Goal: Check status: Check status

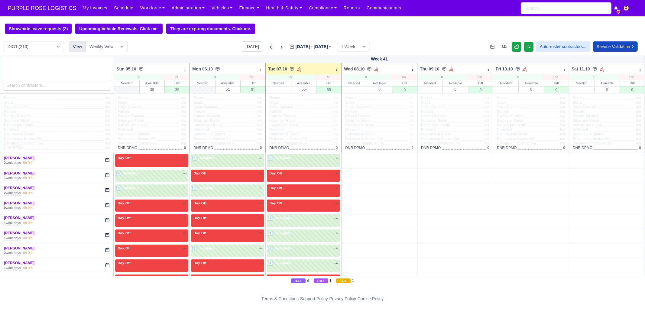
click at [268, 49] on icon at bounding box center [271, 47] width 6 height 6
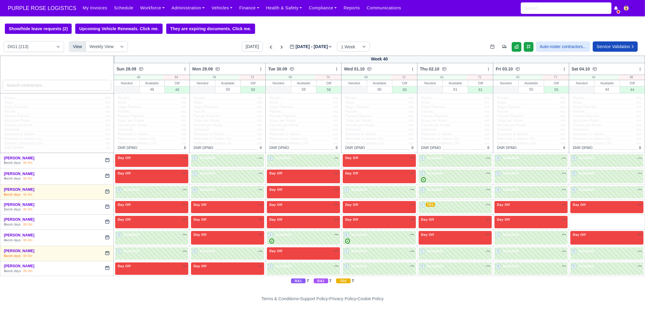
type input "[DATE]"
click at [268, 48] on icon at bounding box center [271, 47] width 6 height 6
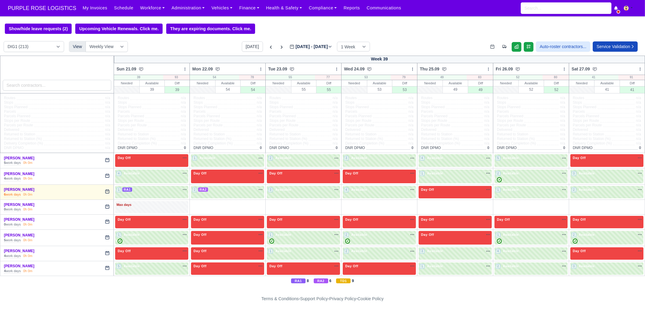
type input "[DATE]"
click at [268, 47] on icon at bounding box center [271, 47] width 6 height 6
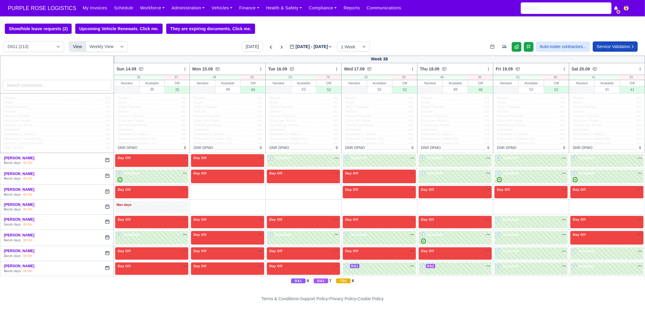
type input "2025-09-16"
click at [268, 47] on icon at bounding box center [271, 47] width 6 height 6
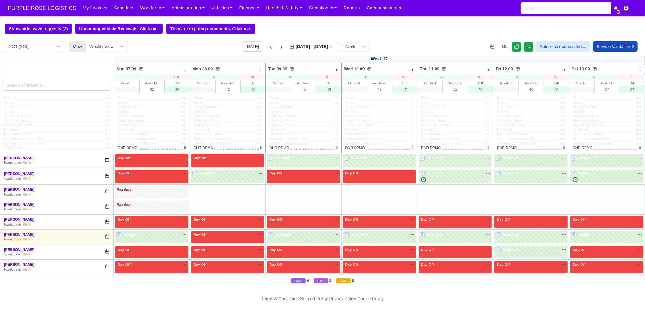
type input "2025-09-09"
click at [63, 87] on input "search" at bounding box center [57, 85] width 109 height 11
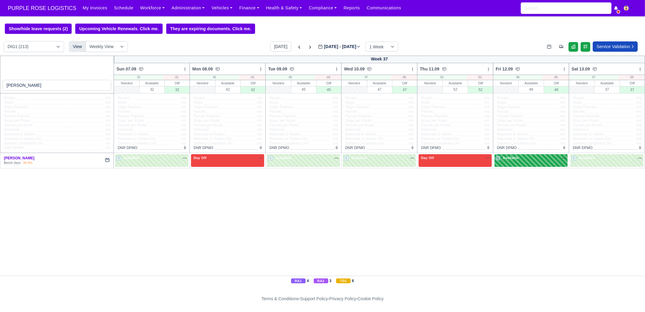
click at [528, 160] on div "1 Available na" at bounding box center [531, 157] width 71 height 5
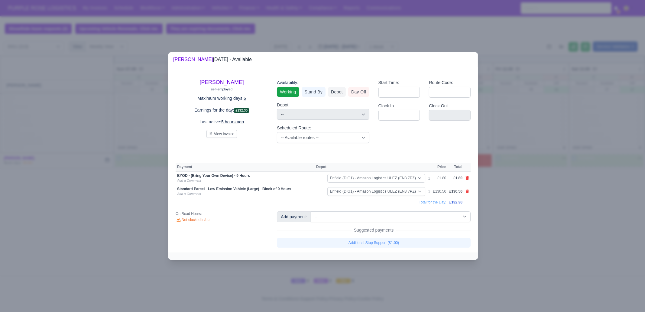
click at [107, 134] on div at bounding box center [322, 156] width 645 height 312
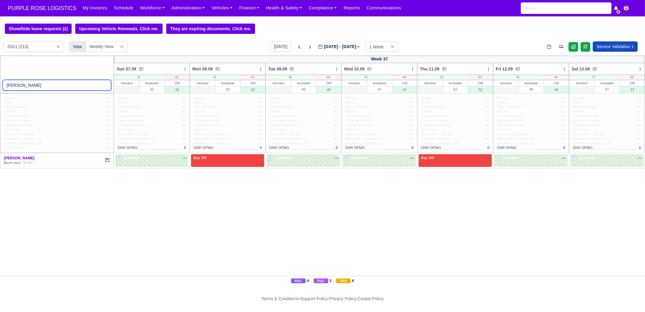
click at [64, 90] on input "raul" at bounding box center [57, 85] width 109 height 11
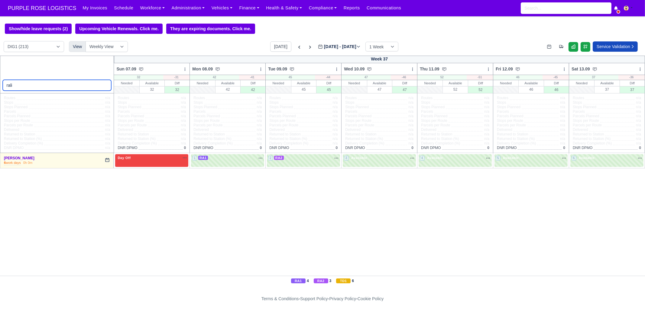
click at [54, 89] on input "rali" at bounding box center [57, 85] width 109 height 11
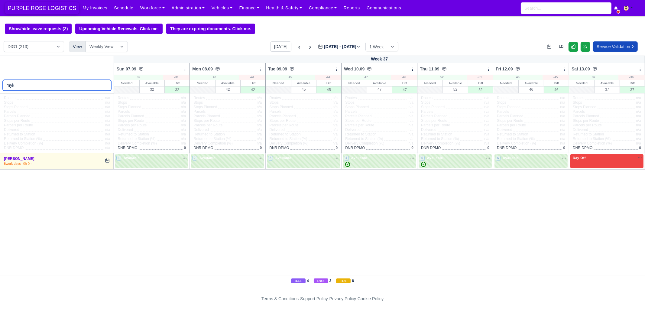
type input "myk"
